Goal: Task Accomplishment & Management: Use online tool/utility

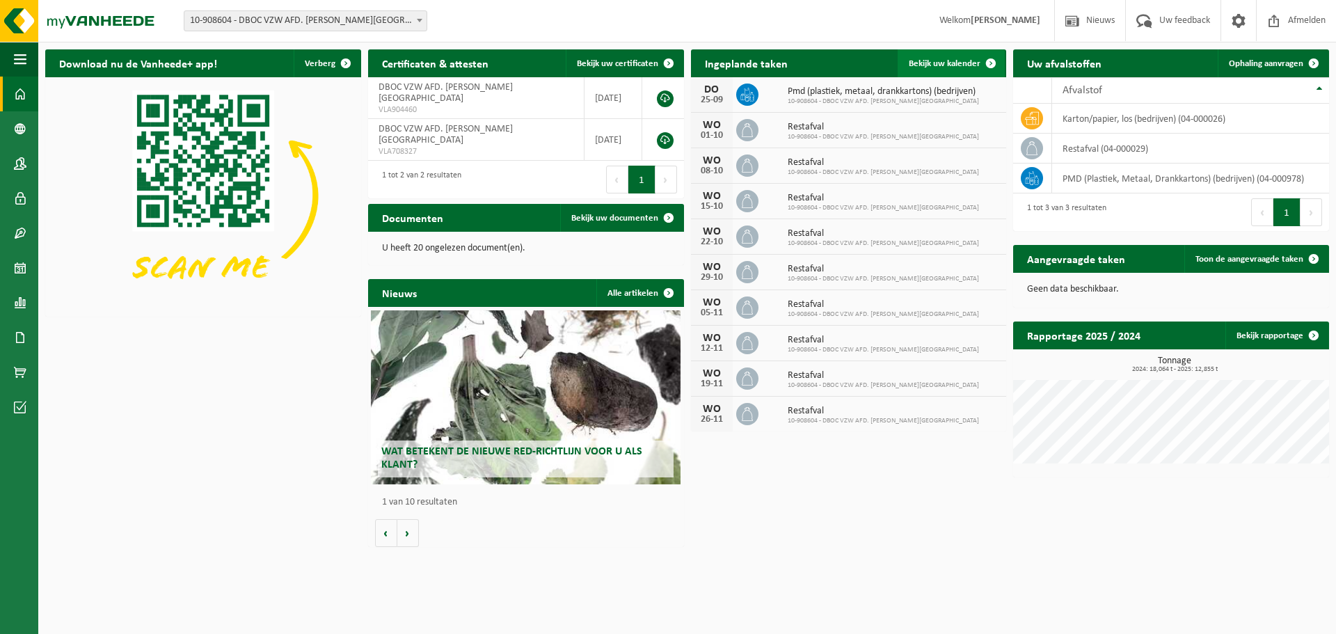
click at [946, 61] on span "Bekijk uw kalender" at bounding box center [945, 63] width 72 height 9
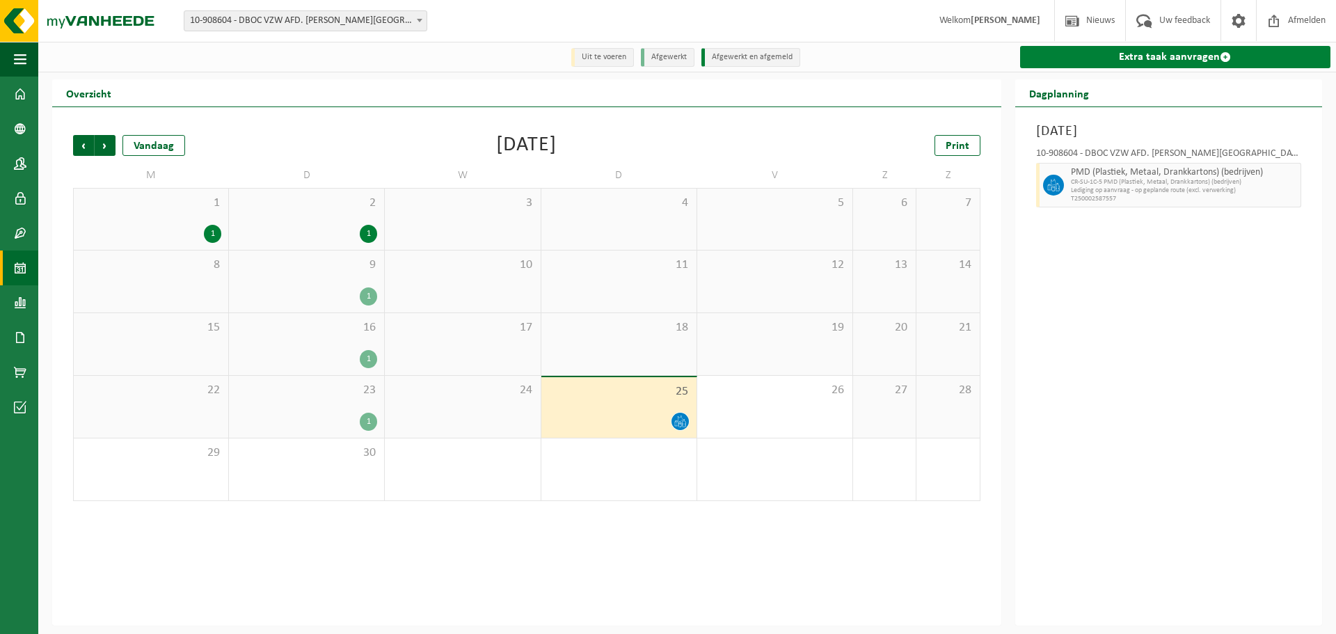
click at [1161, 58] on link "Extra taak aanvragen" at bounding box center [1175, 57] width 310 height 22
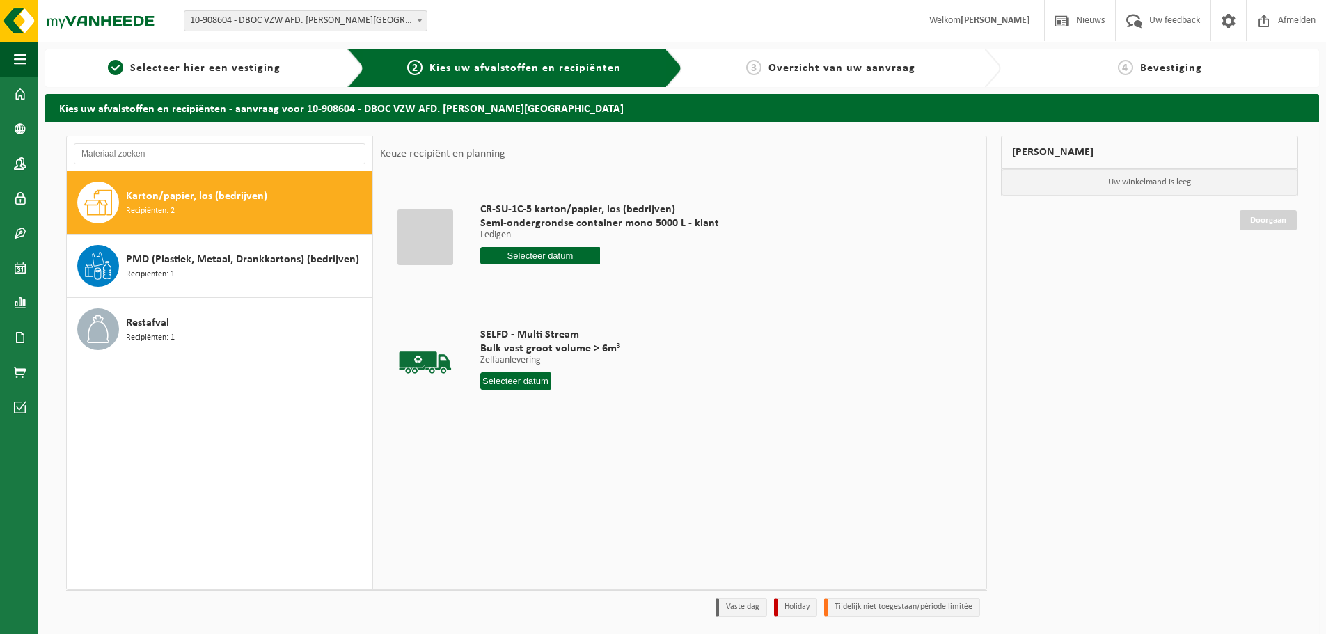
click at [181, 205] on div "Karton/papier, los (bedrijven) Recipiënten: 2" at bounding box center [247, 203] width 242 height 42
click at [532, 259] on input "text" at bounding box center [540, 255] width 120 height 17
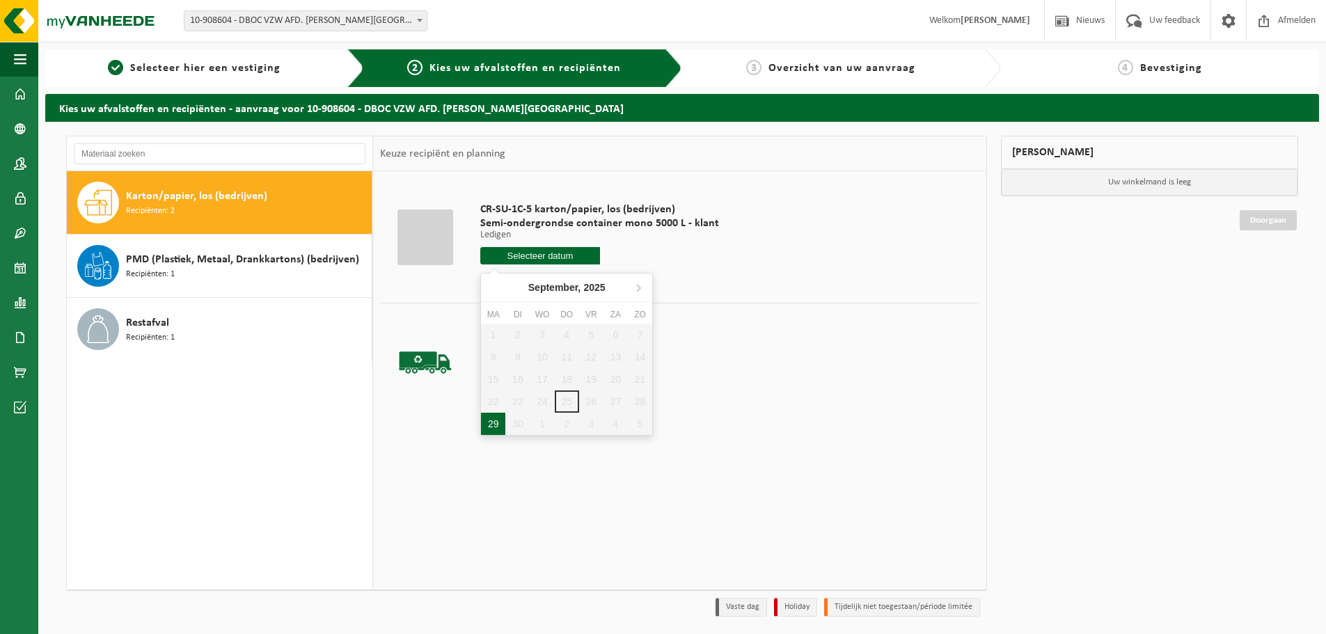
click at [491, 420] on div "29" at bounding box center [493, 424] width 24 height 22
type input "Van 2025-09-29"
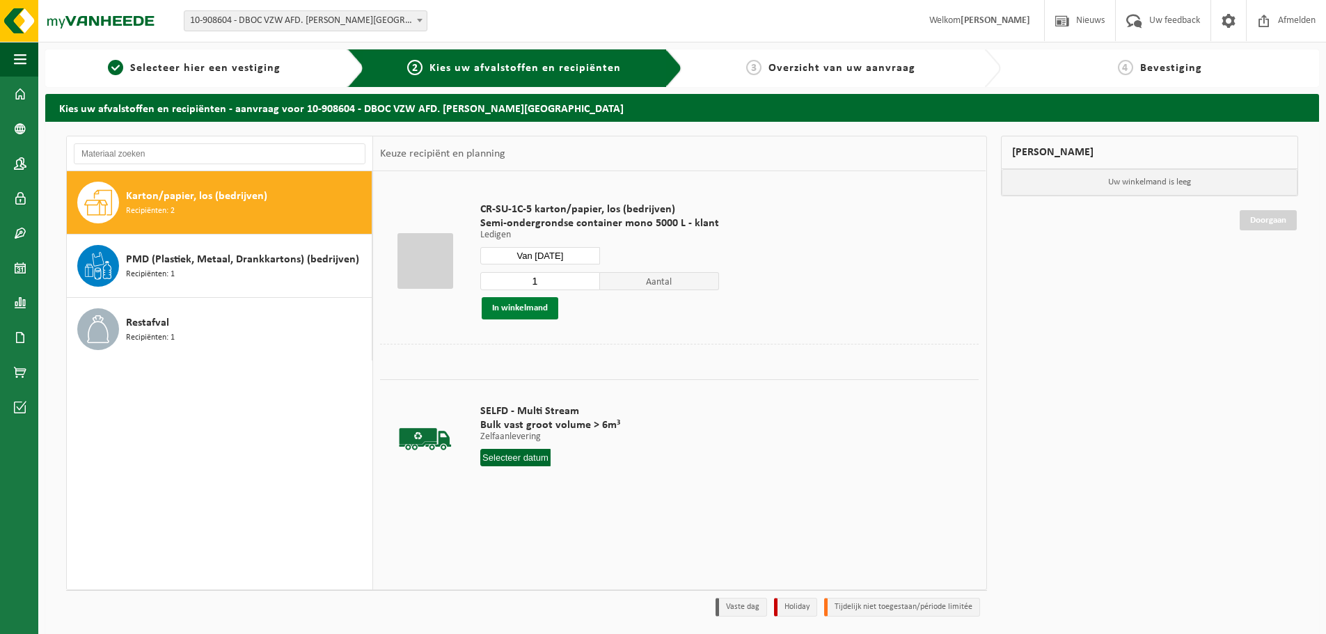
click at [541, 310] on button "In winkelmand" at bounding box center [520, 308] width 77 height 22
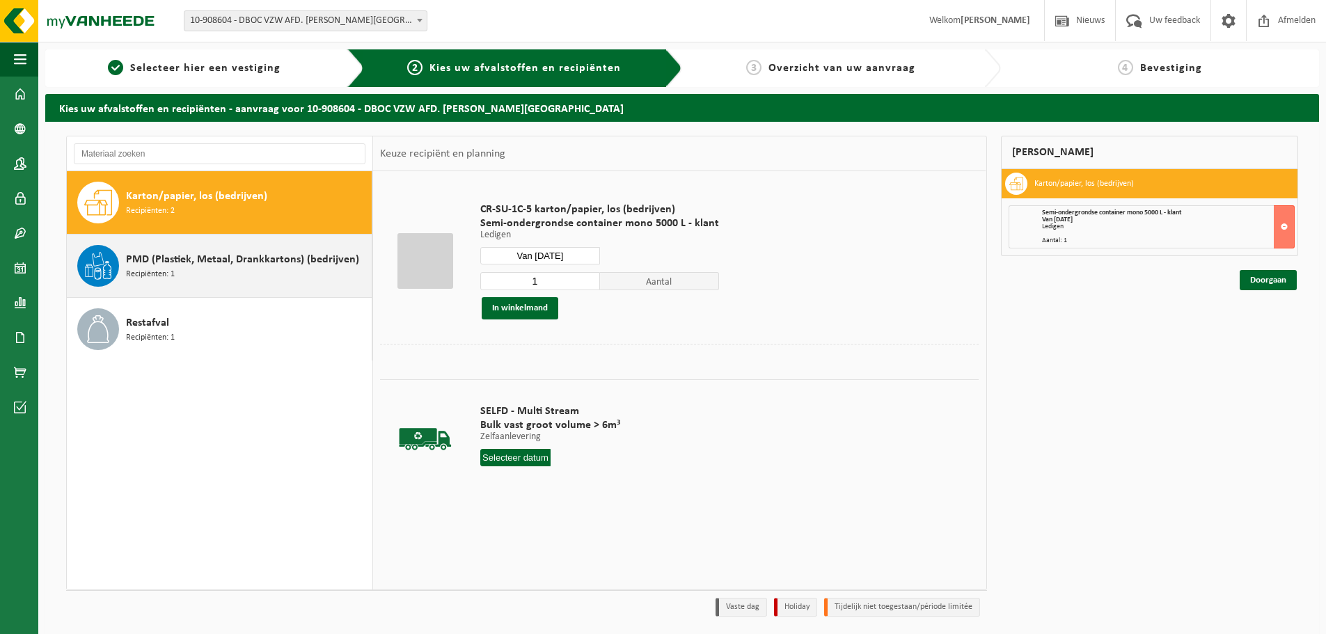
click at [195, 275] on div "PMD (Plastiek, Metaal, Drankkartons) (bedrijven) Recipiënten: 1" at bounding box center [247, 266] width 242 height 42
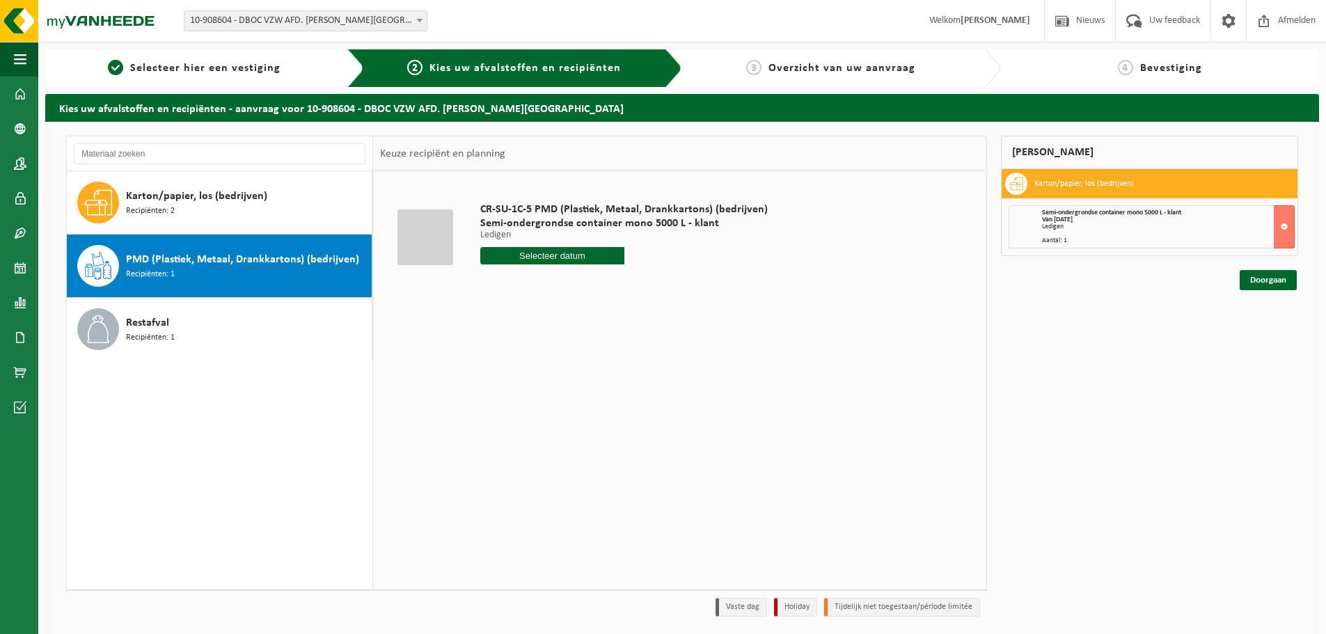
click at [522, 253] on input "text" at bounding box center [552, 255] width 144 height 17
click at [638, 284] on icon at bounding box center [638, 287] width 22 height 22
click at [541, 335] on div "1" at bounding box center [542, 335] width 24 height 22
type input "Van 2025-10-01"
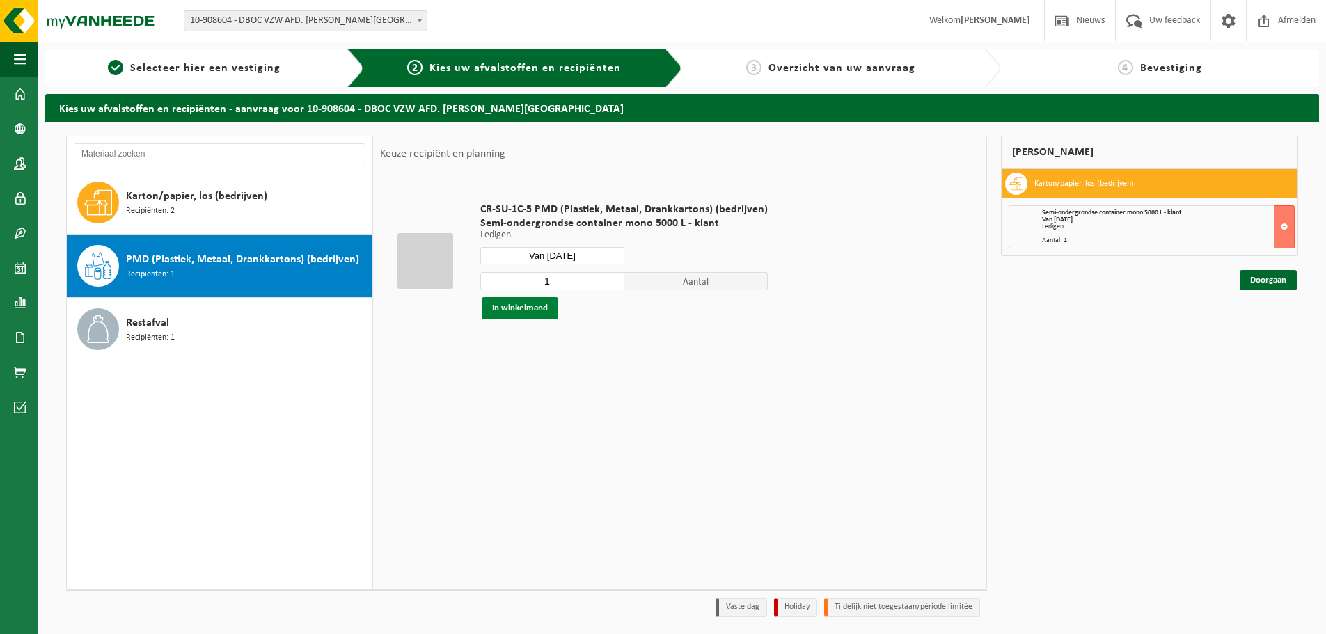
click at [530, 305] on button "In winkelmand" at bounding box center [520, 308] width 77 height 22
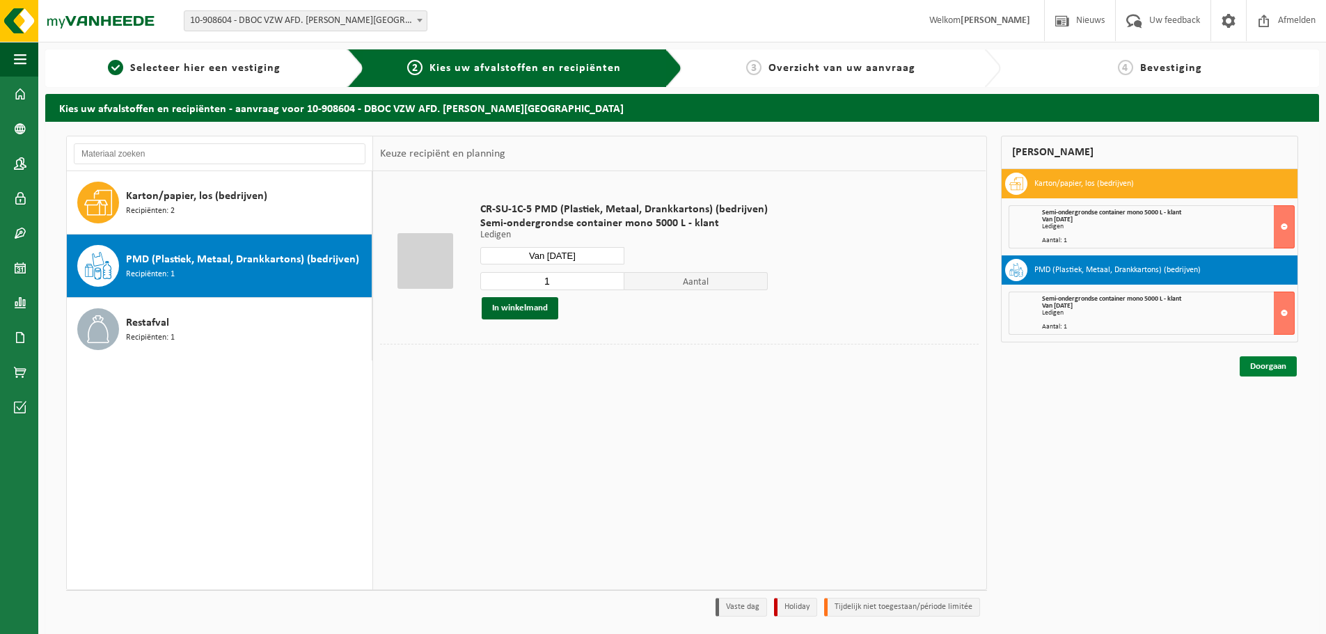
click at [1265, 370] on link "Doorgaan" at bounding box center [1267, 366] width 57 height 20
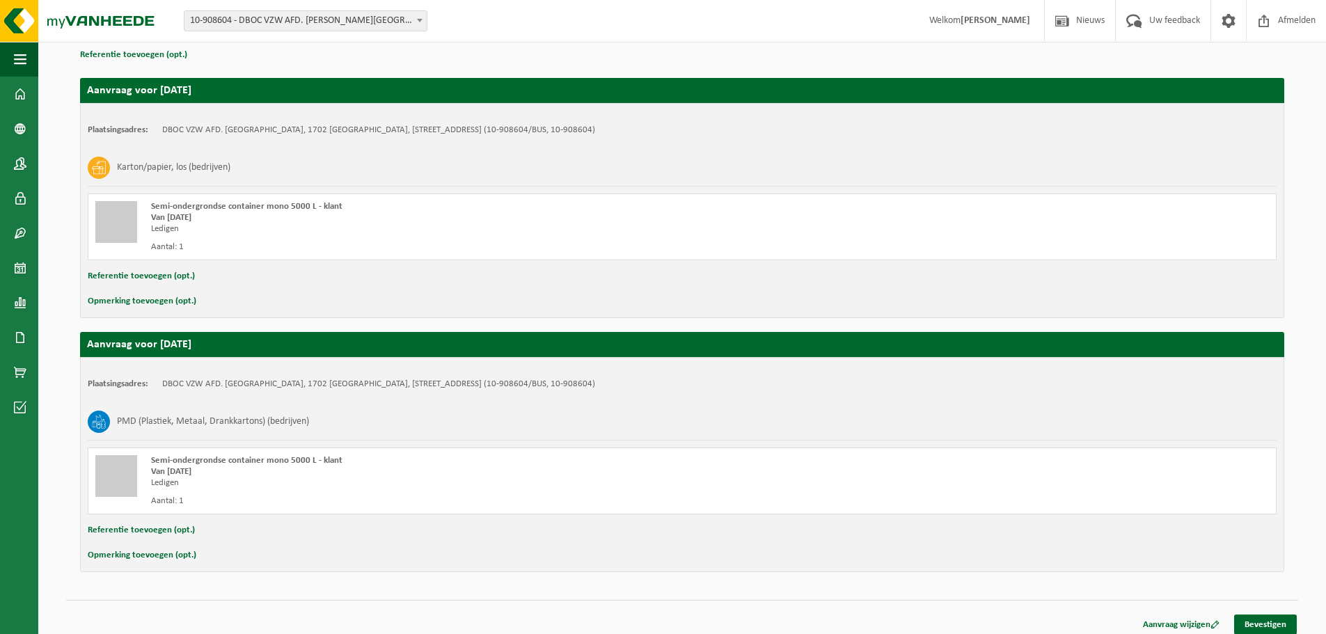
scroll to position [217, 0]
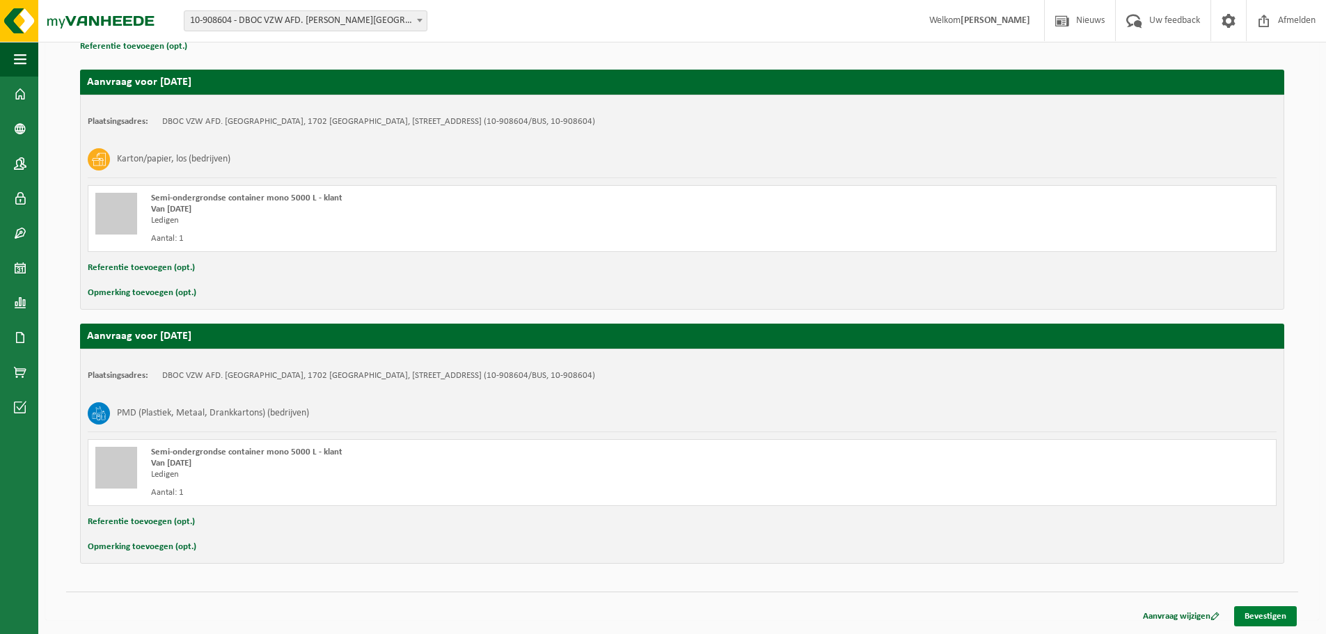
click at [1257, 610] on link "Bevestigen" at bounding box center [1265, 616] width 63 height 20
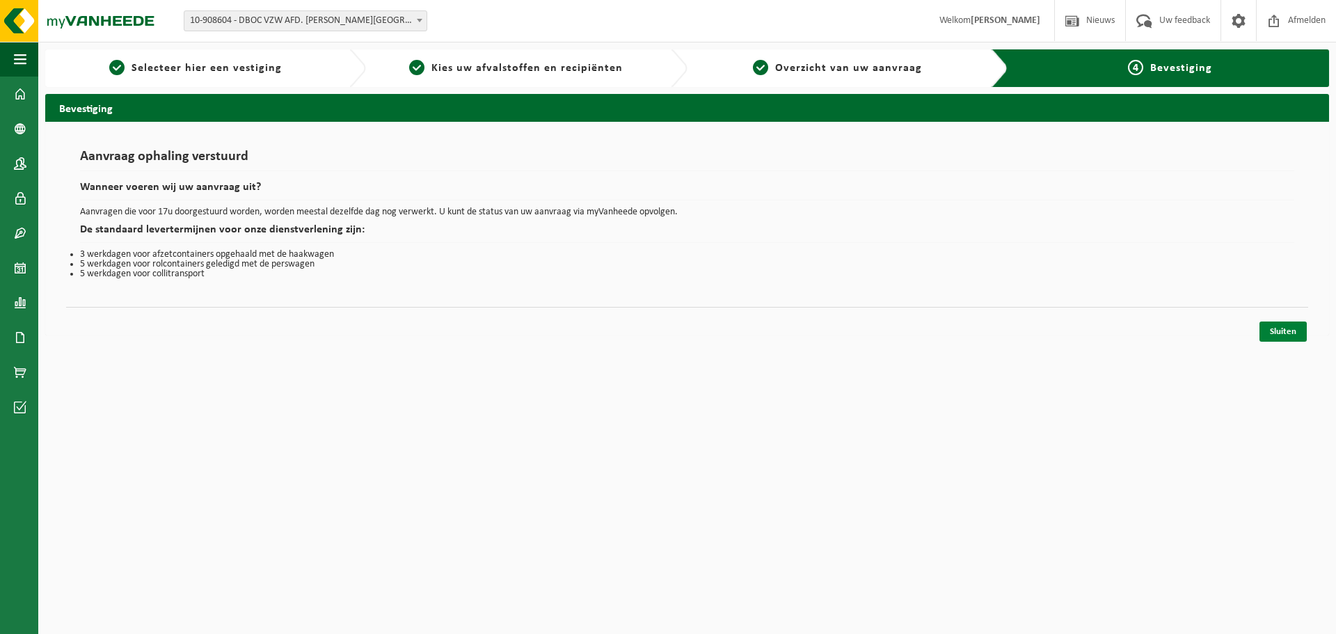
click at [1271, 328] on link "Sluiten" at bounding box center [1283, 331] width 47 height 20
